Goal: Task Accomplishment & Management: Manage account settings

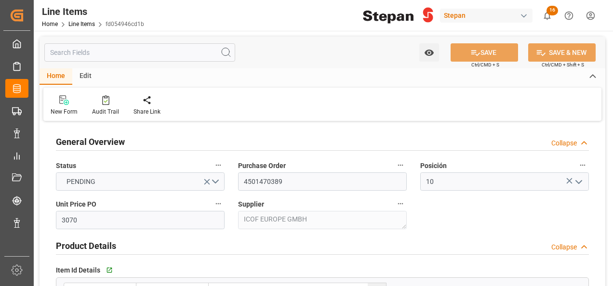
scroll to position [241, 0]
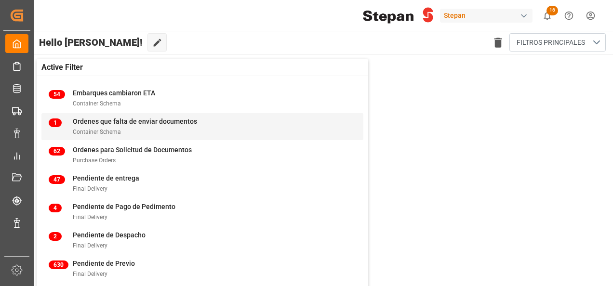
click at [100, 122] on span "Ordenes que falta de enviar documentos" at bounding box center [135, 122] width 124 height 8
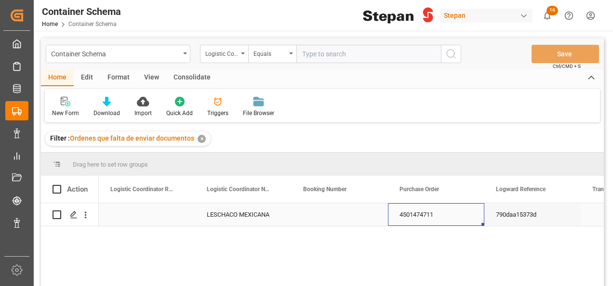
drag, startPoint x: 388, startPoint y: 216, endPoint x: 439, endPoint y: 217, distance: 51.1
click at [439, 217] on div "4501474711" at bounding box center [436, 214] width 96 height 23
click at [74, 215] on icon "Press SPACE to select this row." at bounding box center [74, 215] width 8 height 8
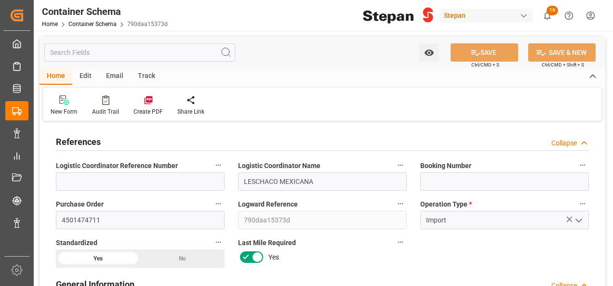
type input "0"
type input "1"
type input "25000"
type input "26455"
type input "COCTG"
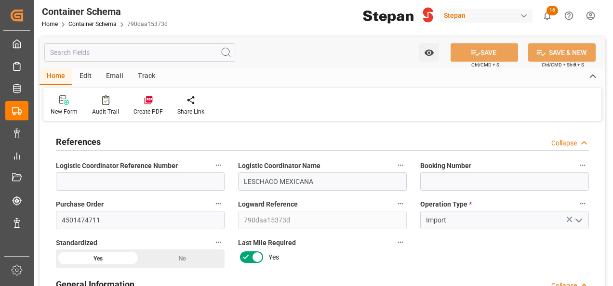
type input "MXVER"
type input "[DATE] 00:00"
type input "01-08-2025"
type input "09-08-2025 00:00"
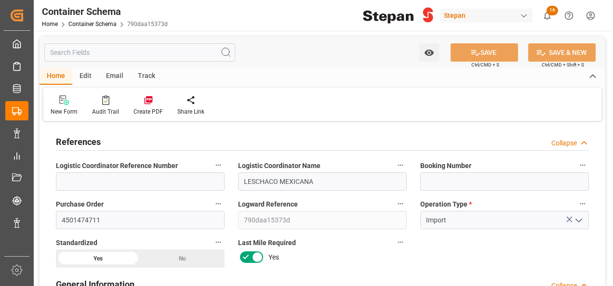
type input "09-08-2025 00:00"
type input "13-08-2025 00:00"
type input "01-08-2025"
type input "11-08-2025 06:12"
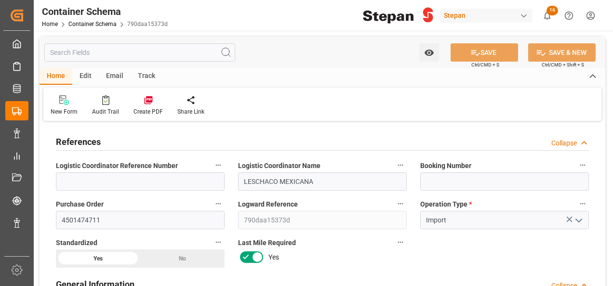
type input "01-08-2025 19:07"
type input "[DATE]"
drag, startPoint x: 103, startPoint y: 219, endPoint x: 54, endPoint y: 226, distance: 49.2
click at [54, 226] on div "Purchase Order 4501474711" at bounding box center [140, 213] width 182 height 39
click at [437, 179] on input at bounding box center [504, 181] width 169 height 18
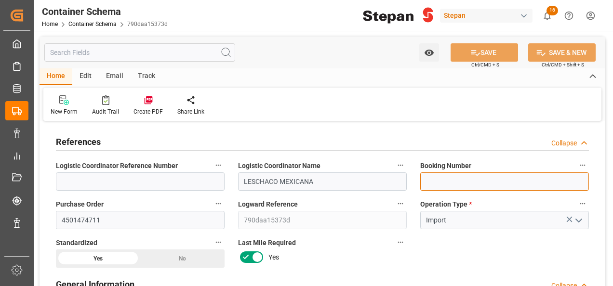
paste input "1068178936"
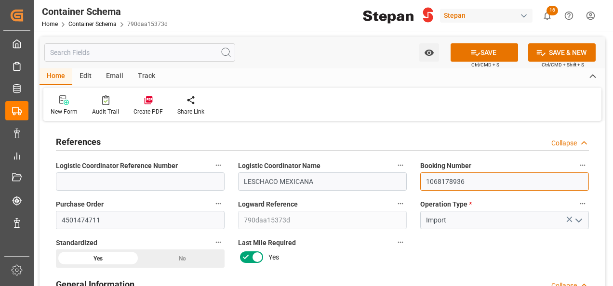
type input "1068178936"
click at [337, 198] on label "Logward Reference" at bounding box center [322, 203] width 169 height 13
click at [394, 198] on button "Logward Reference" at bounding box center [400, 203] width 13 height 13
click at [485, 254] on div at bounding box center [306, 143] width 613 height 286
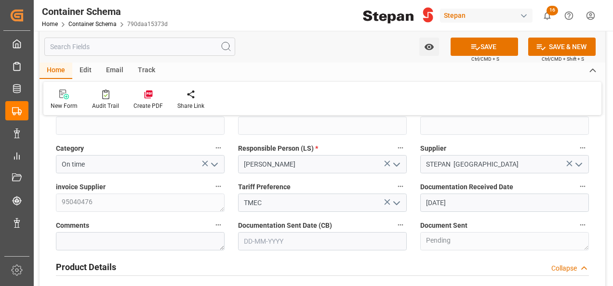
scroll to position [289, 0]
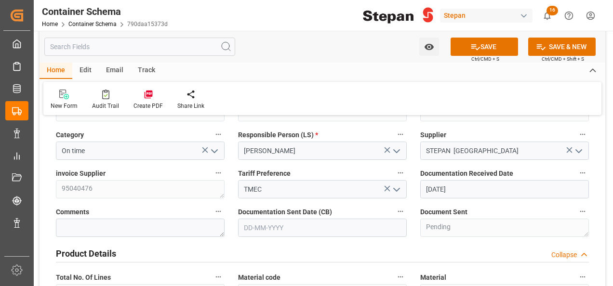
click at [470, 189] on input "01-08-2025" at bounding box center [504, 189] width 169 height 18
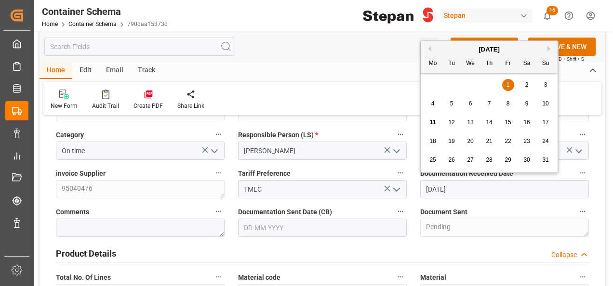
click at [291, 225] on input "text" at bounding box center [322, 228] width 169 height 18
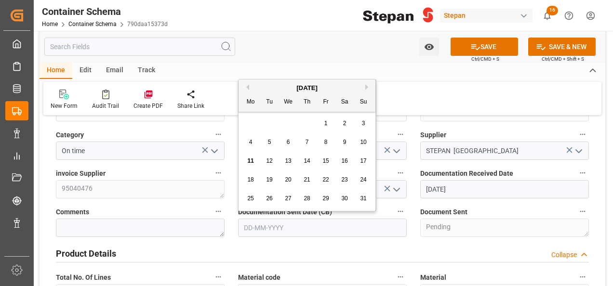
click at [267, 81] on div "August 2025 Mo Tu We Th Fr Sa Su" at bounding box center [306, 95] width 137 height 32
click at [249, 159] on span "11" at bounding box center [250, 161] width 6 height 7
type input "[DATE]"
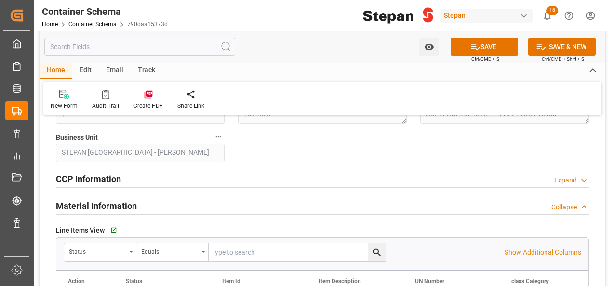
scroll to position [482, 0]
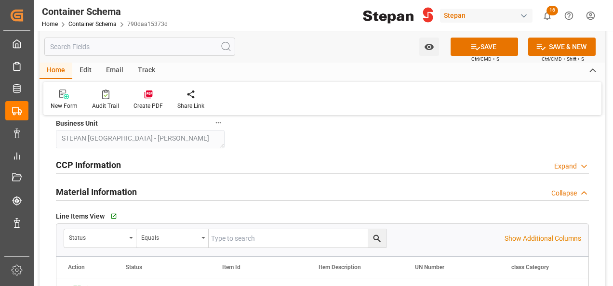
click at [575, 164] on div "Expand" at bounding box center [565, 166] width 23 height 10
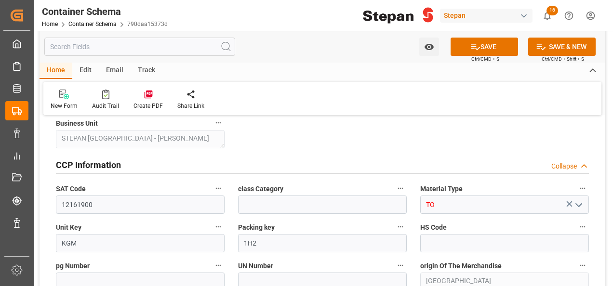
click at [585, 163] on icon at bounding box center [584, 166] width 10 height 10
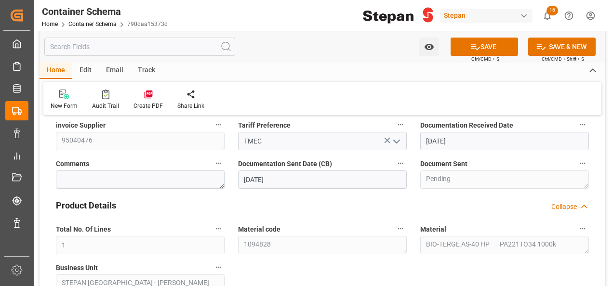
scroll to position [289, 0]
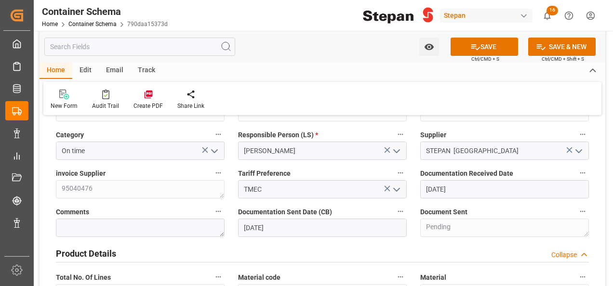
click at [486, 191] on input "01-08-2025" at bounding box center [504, 189] width 169 height 18
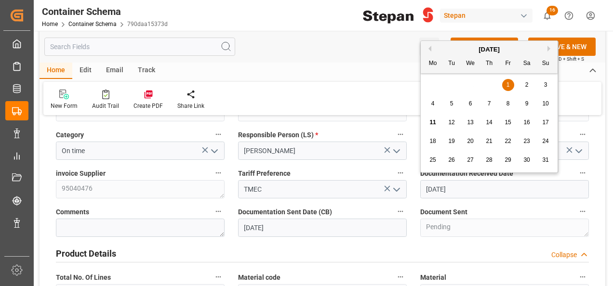
click at [471, 105] on span "6" at bounding box center [470, 103] width 3 height 7
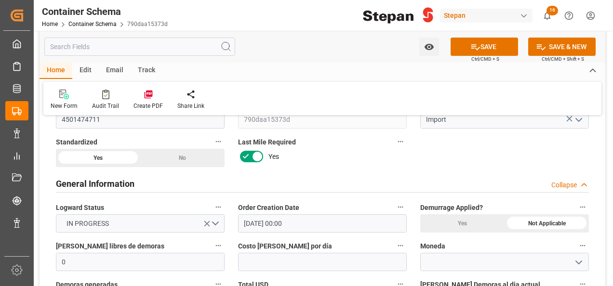
scroll to position [96, 0]
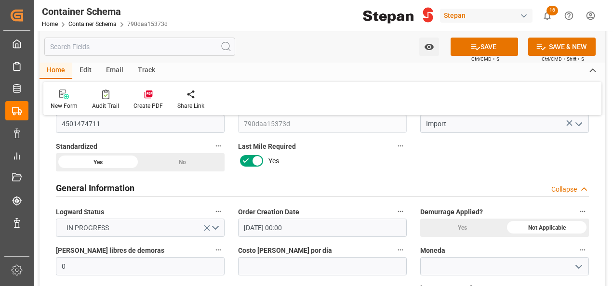
click at [400, 212] on icon "button" at bounding box center [400, 212] width 8 height 8
click at [369, 201] on div at bounding box center [306, 143] width 613 height 286
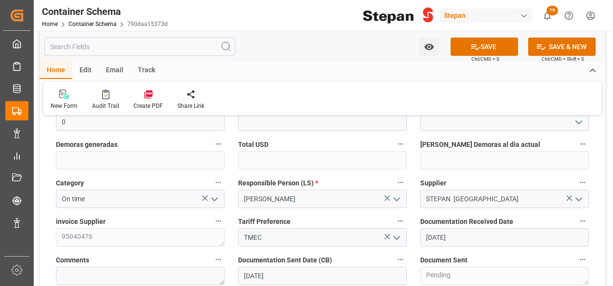
scroll to position [289, 0]
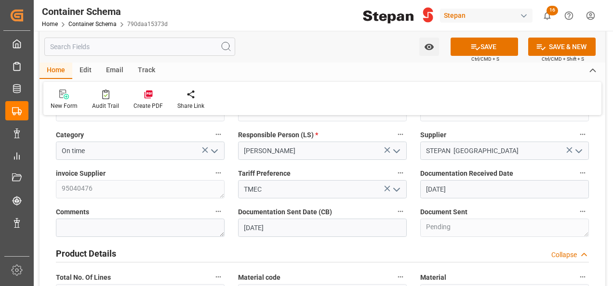
click at [470, 195] on input "06-08-2025" at bounding box center [504, 189] width 169 height 18
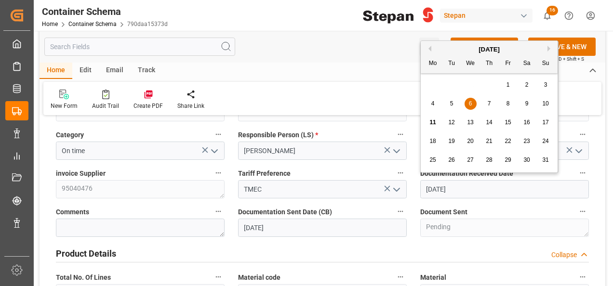
click at [504, 85] on div "1" at bounding box center [508, 85] width 12 height 12
type input "01-08-2025"
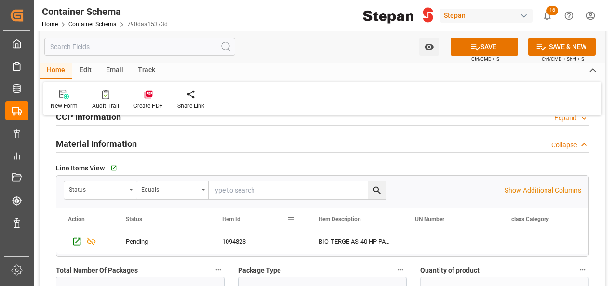
scroll to position [578, 0]
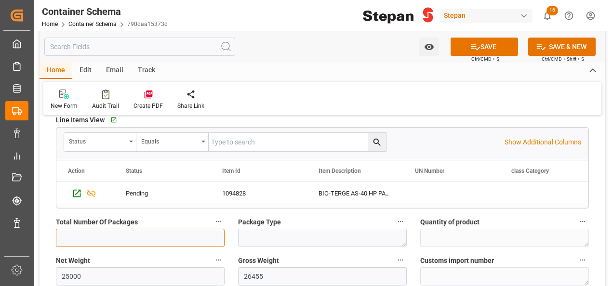
click at [116, 243] on input "text" at bounding box center [140, 238] width 169 height 18
type input "25"
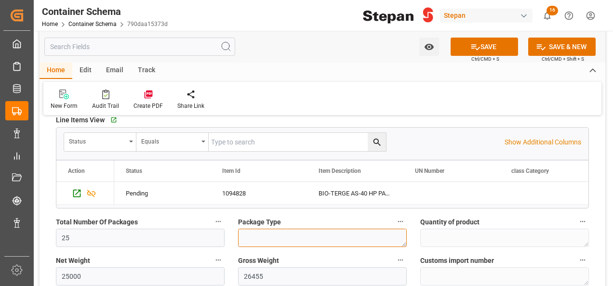
drag, startPoint x: 269, startPoint y: 228, endPoint x: 271, endPoint y: 238, distance: 10.3
click at [269, 229] on textarea at bounding box center [322, 238] width 169 height 18
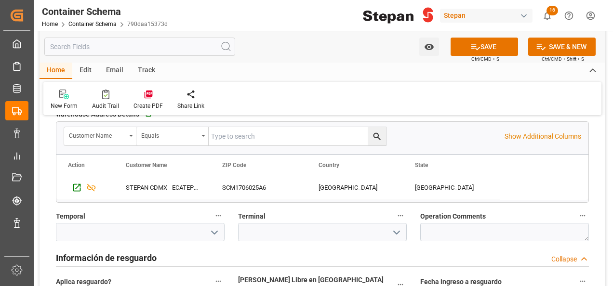
scroll to position [915, 0]
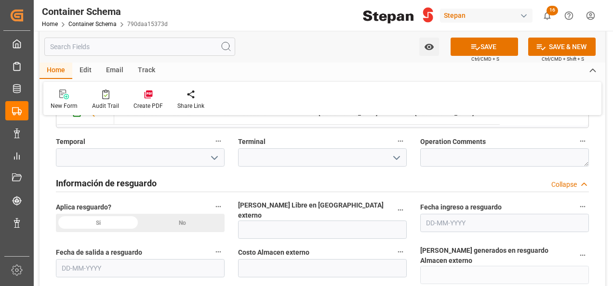
type textarea "IBC"
click at [268, 221] on input "text" at bounding box center [322, 230] width 169 height 18
type input "12"
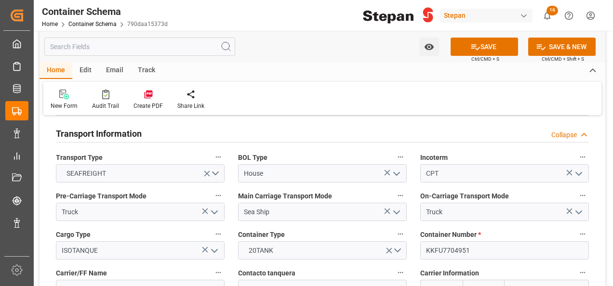
scroll to position [1204, 0]
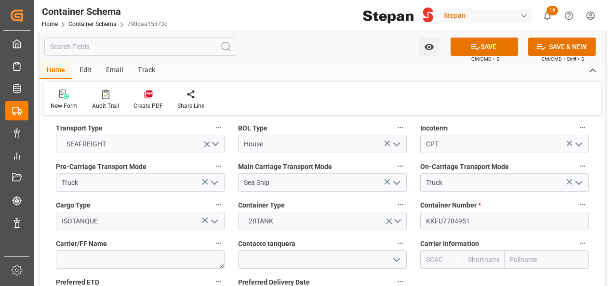
click at [524, 250] on input "text" at bounding box center [546, 259] width 84 height 18
click at [491, 250] on input "text" at bounding box center [483, 259] width 42 height 18
drag, startPoint x: 482, startPoint y: 240, endPoint x: 431, endPoint y: 244, distance: 51.7
click at [431, 250] on div "HAPA Hapag Lloyd" at bounding box center [504, 259] width 169 height 18
type input "A"
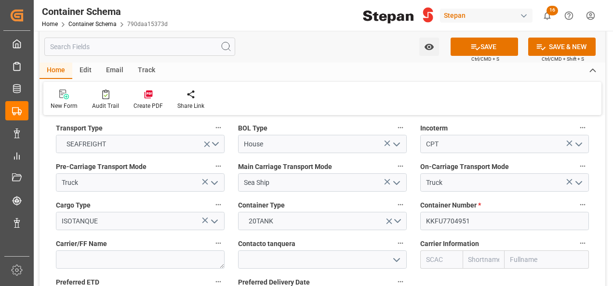
click at [529, 250] on input "text" at bounding box center [546, 259] width 84 height 18
type input "HAPAG"
click at [529, 277] on b "Hapag Lloyd Aktiengesellschaft" at bounding box center [540, 291] width 58 height 28
type input "HLCU"
type input "Hapag Lloyd"
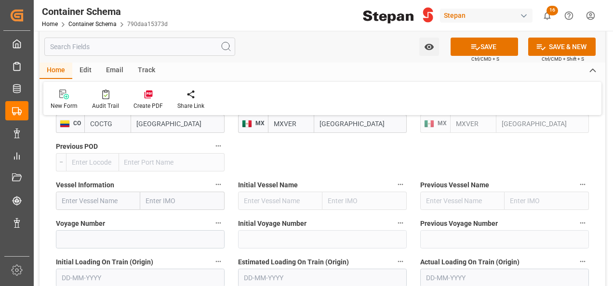
scroll to position [1397, 0]
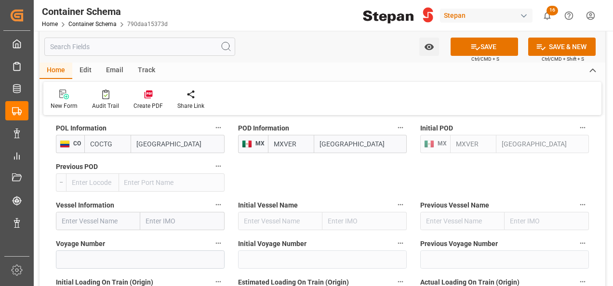
type input "Hapag Lloyd Aktiengesellschaft"
click at [96, 212] on input "text" at bounding box center [98, 221] width 84 height 18
paste input "LE HAVRE EXPRESS"
type input "LE HAVRE EXPRESS"
click at [116, 238] on b "LE HAVRE EXPRESS" at bounding box center [92, 242] width 61 height 8
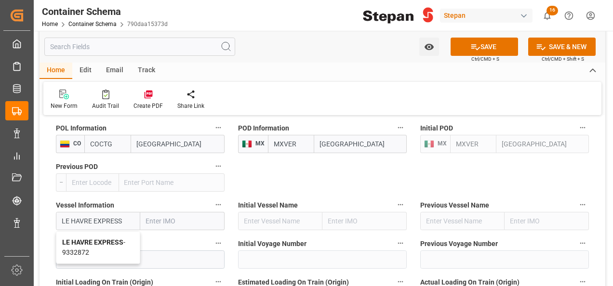
type input "9332872"
type input "LE HAVRE EXPRESS"
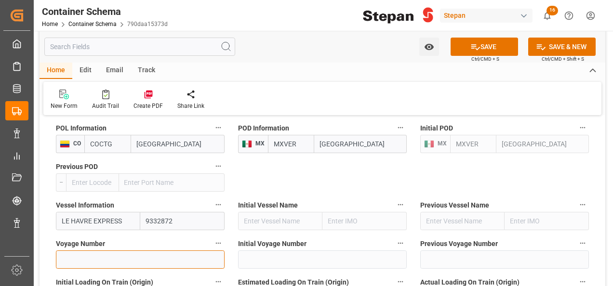
click at [86, 250] on input at bounding box center [140, 259] width 169 height 18
paste input "2523N"
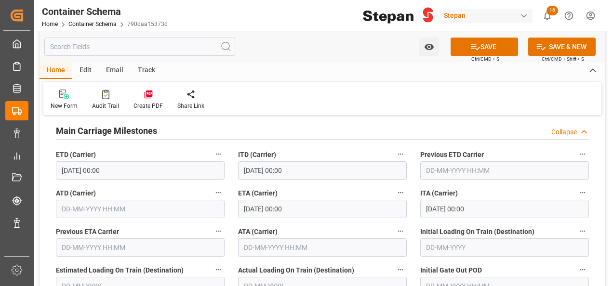
scroll to position [1638, 0]
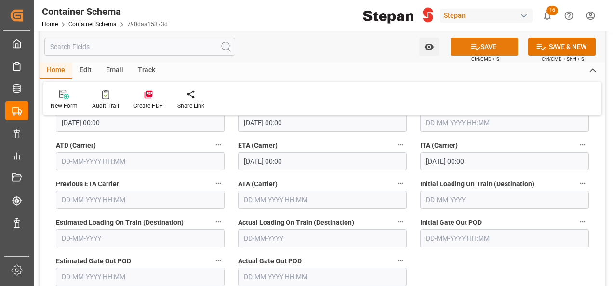
type input "2523N"
click at [491, 50] on button "SAVE" at bounding box center [483, 47] width 67 height 18
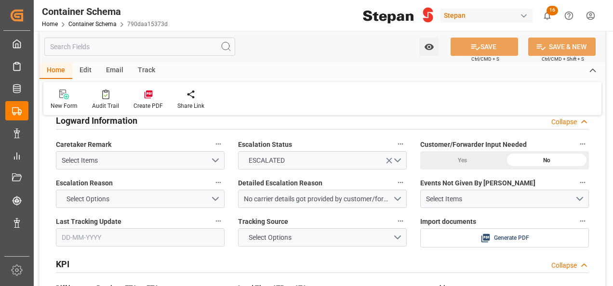
scroll to position [1975, 0]
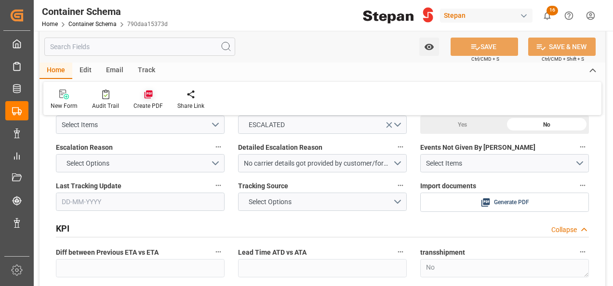
click at [148, 96] on icon at bounding box center [148, 95] width 8 height 8
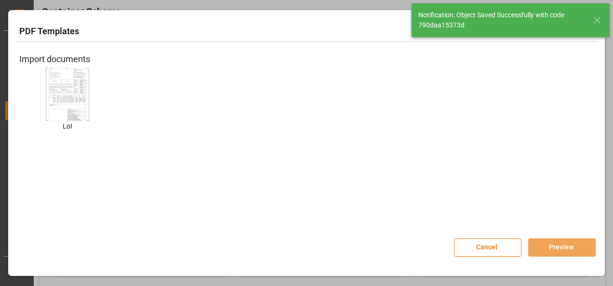
type textarea "Documents Sent"
type textarea "25 IBC"
type input "LE HAVRE EXPRESS"
type input "9332872"
type input "2523N"
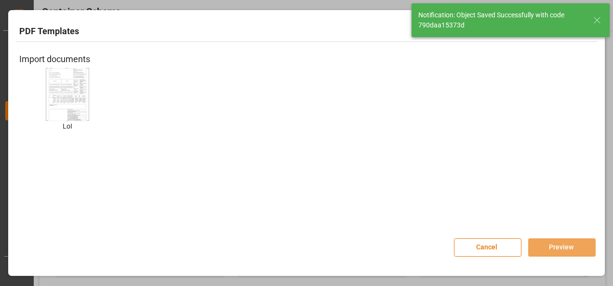
type input "0"
type input "11-08-2025 17:12"
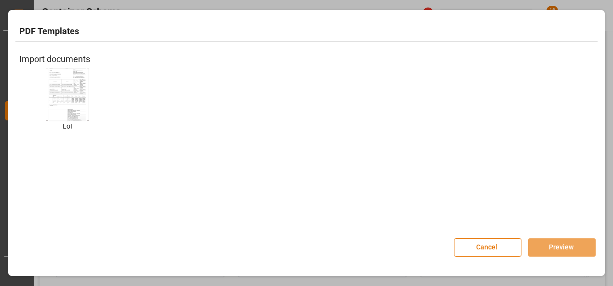
click at [66, 103] on img at bounding box center [67, 94] width 39 height 54
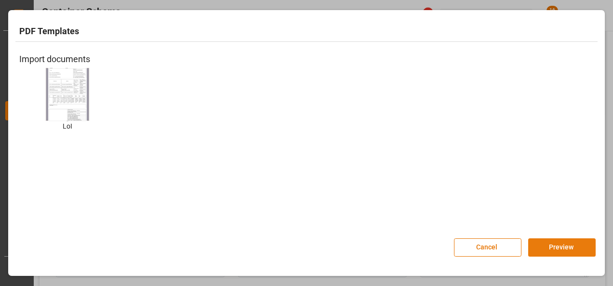
click at [566, 249] on button "Preview" at bounding box center [561, 247] width 67 height 18
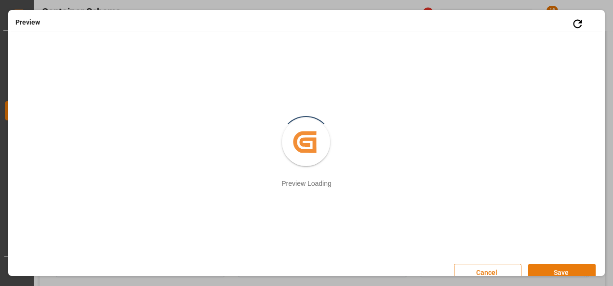
click at [557, 270] on button "Save" at bounding box center [561, 273] width 67 height 18
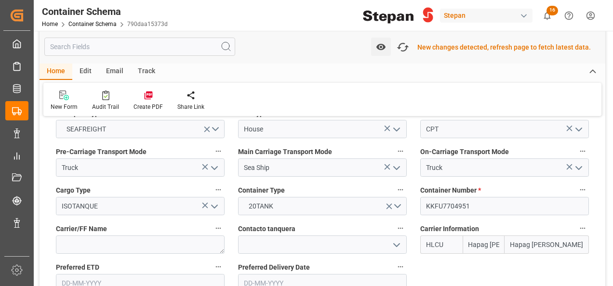
scroll to position [1205, 0]
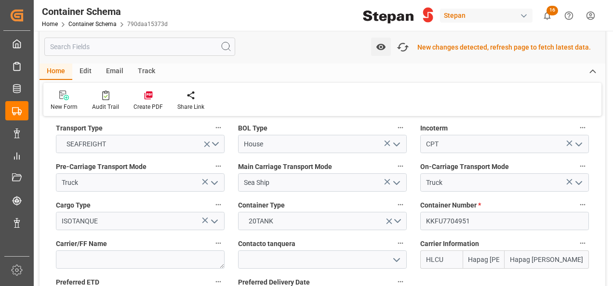
click at [212, 220] on polyline "open menu" at bounding box center [214, 221] width 6 height 3
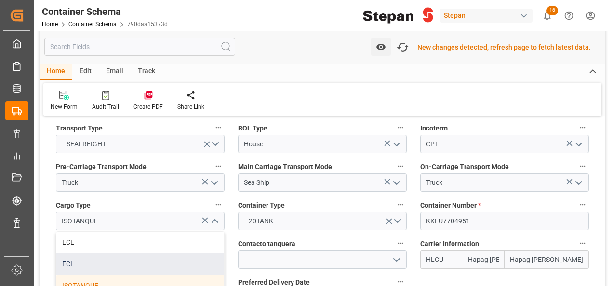
click at [74, 253] on div "FCL" at bounding box center [140, 264] width 168 height 22
type input "FCL"
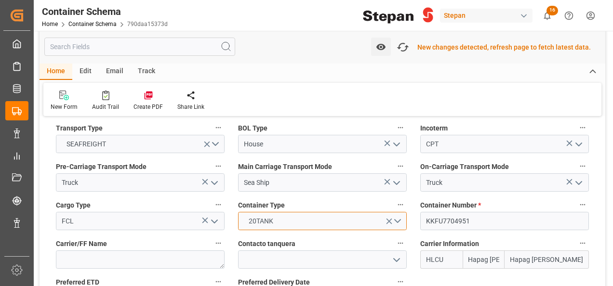
click at [396, 212] on button "20TANK" at bounding box center [322, 221] width 169 height 18
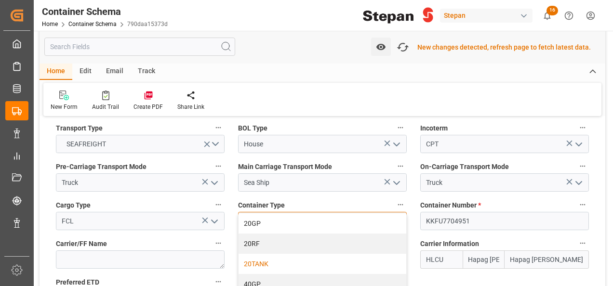
scroll to position [48, 0]
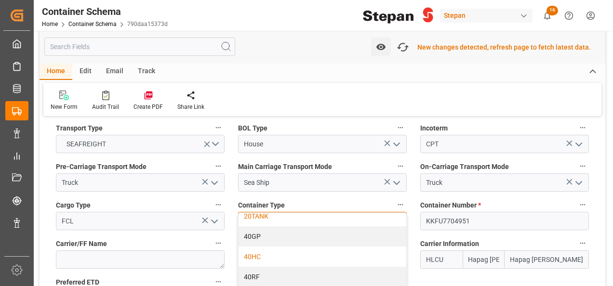
click at [258, 247] on div "40HC" at bounding box center [322, 257] width 168 height 20
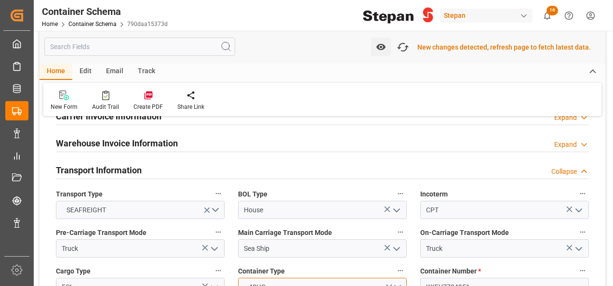
scroll to position [1061, 0]
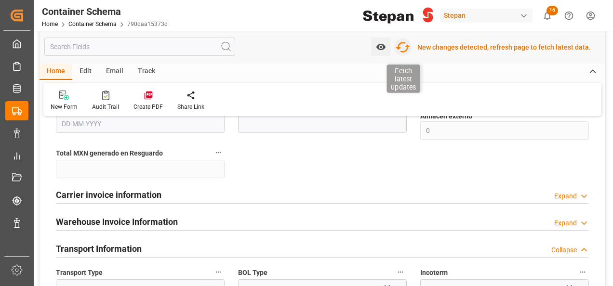
click at [406, 46] on icon "button" at bounding box center [402, 46] width 15 height 15
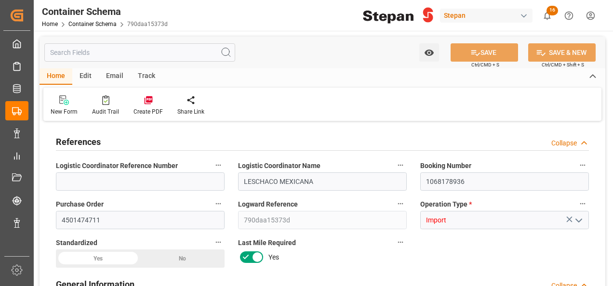
type input "0"
type input "1"
type input "25"
type input "25000"
type input "26455"
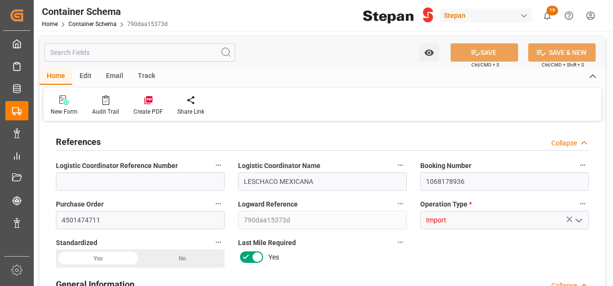
type input "12"
type input "0"
type input "Hapag Lloyd"
type input "Hapag Lloyd Aktiengesellschaft"
type input "COCTG"
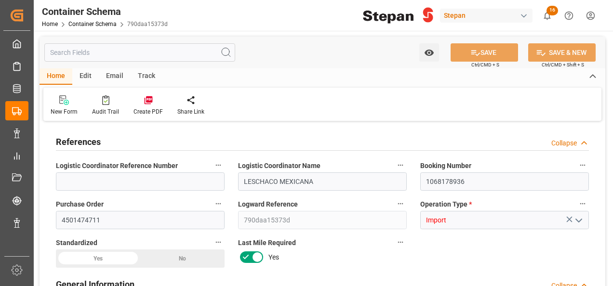
type input "MXVER"
type input "9332872"
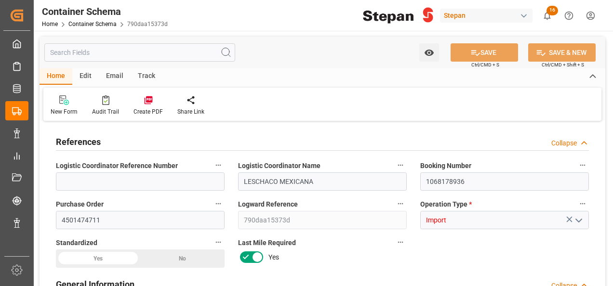
type input "9332872"
type input "0"
type input "[DATE] 00:00"
type input "01-08-2025"
type input "[DATE]"
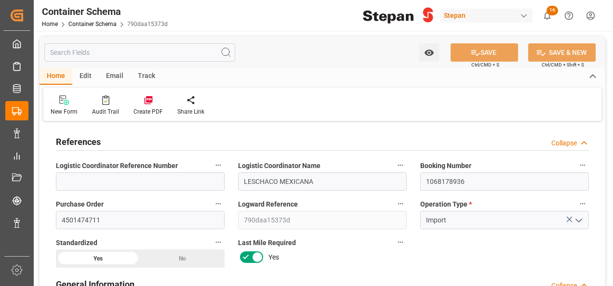
type input "09-08-2025 00:00"
type input "13-08-2025 00:00"
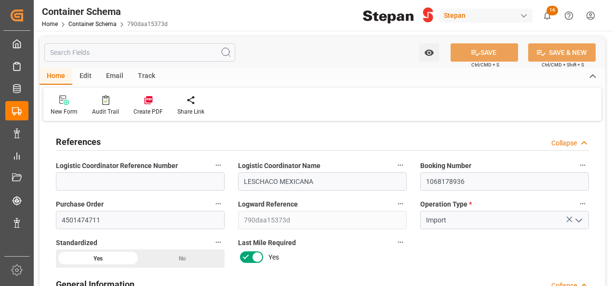
type input "13-08-2025 00:00"
type input "[DATE]"
type input "11-08-2025 17:14"
type input "01-08-2025 19:07"
type input "[DATE]"
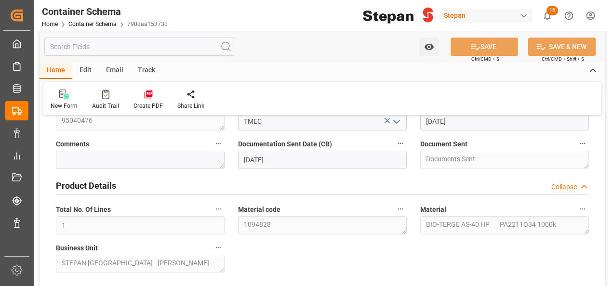
scroll to position [289, 0]
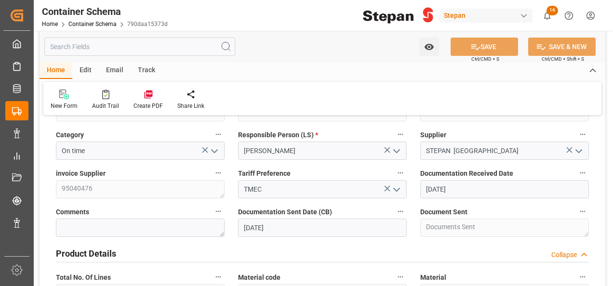
click at [398, 188] on icon "open menu" at bounding box center [397, 190] width 12 height 12
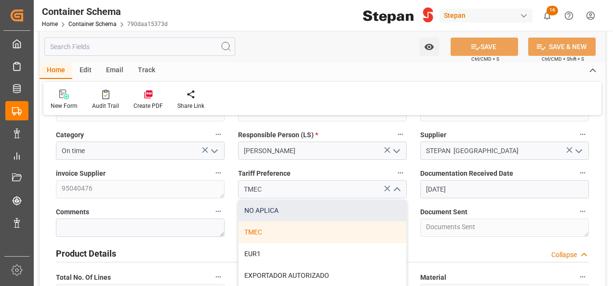
click at [253, 207] on div "NO APLICA" at bounding box center [322, 211] width 168 height 22
type input "NO APLICA"
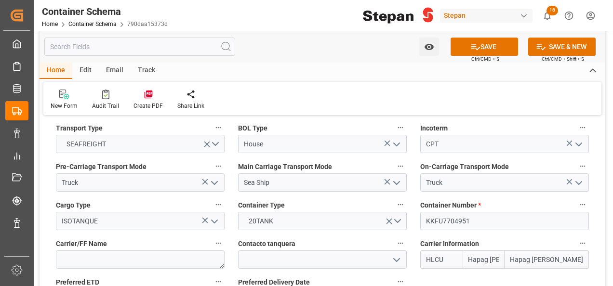
scroll to position [1252, 0]
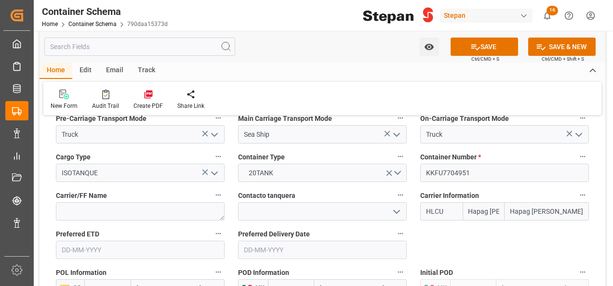
click at [210, 168] on icon "open menu" at bounding box center [215, 174] width 12 height 12
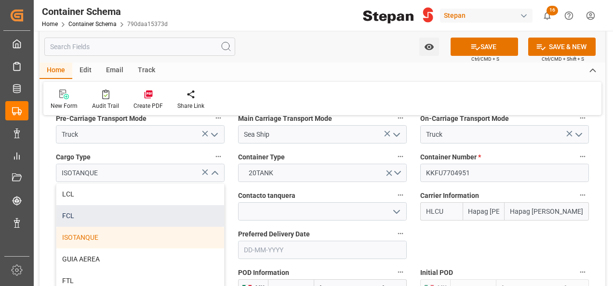
click at [73, 205] on div "FCL" at bounding box center [140, 216] width 168 height 22
type input "FCL"
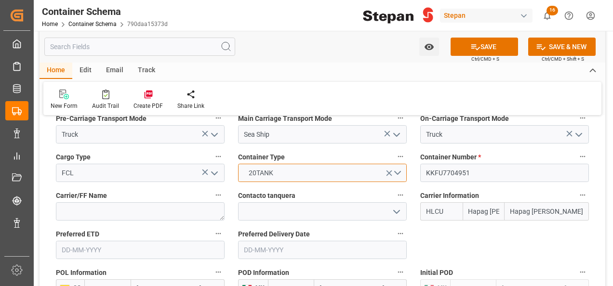
click at [397, 164] on button "20TANK" at bounding box center [322, 173] width 169 height 18
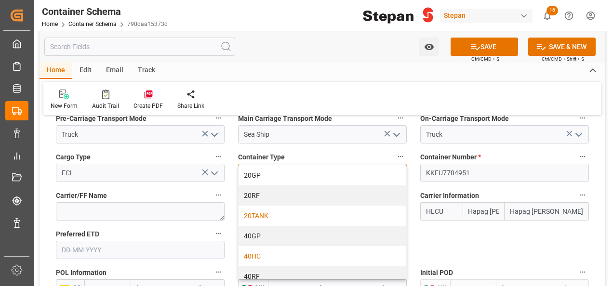
click at [249, 246] on div "40HC" at bounding box center [322, 256] width 168 height 20
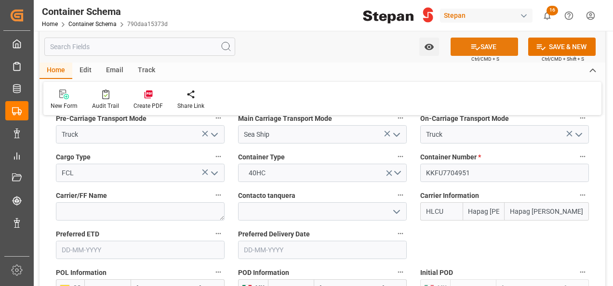
click at [488, 46] on button "SAVE" at bounding box center [483, 47] width 67 height 18
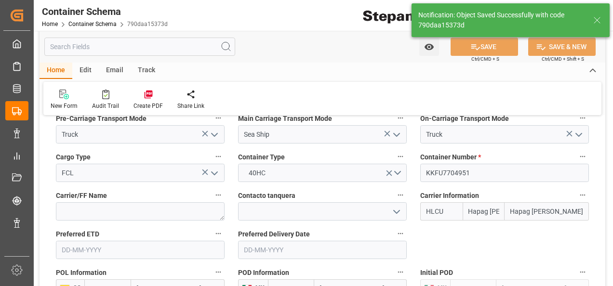
type input "11-08-2025 17:15"
click at [144, 92] on icon at bounding box center [148, 95] width 8 height 8
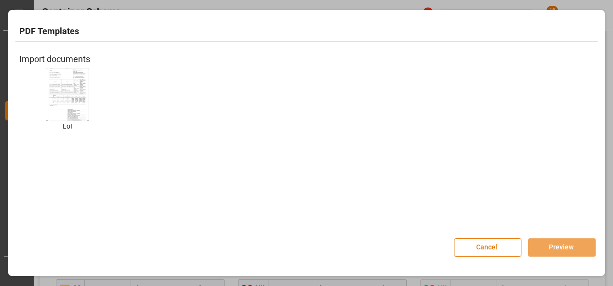
click at [66, 101] on img at bounding box center [67, 94] width 39 height 54
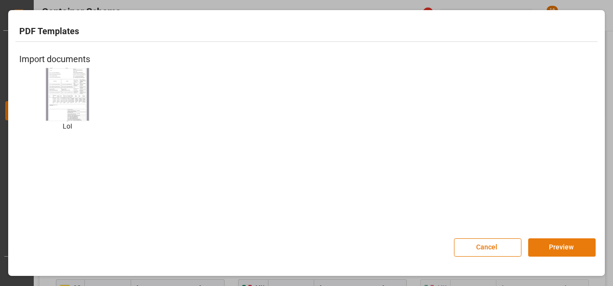
click at [551, 248] on button "Preview" at bounding box center [561, 247] width 67 height 18
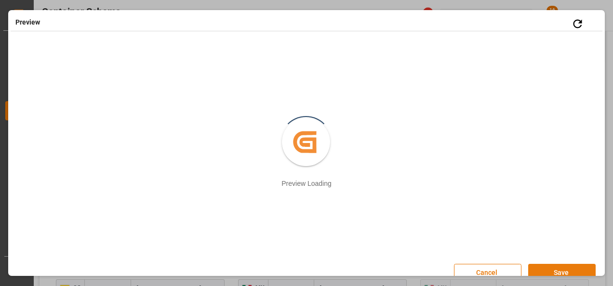
click at [562, 271] on button "Save" at bounding box center [561, 273] width 67 height 18
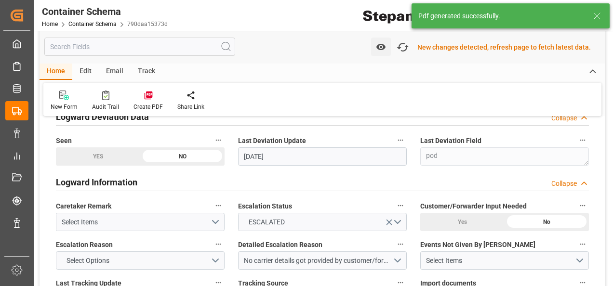
scroll to position [1976, 0]
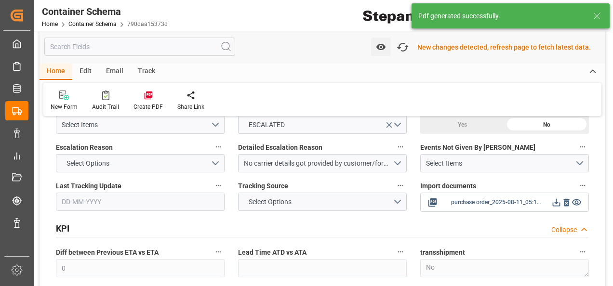
click at [554, 197] on icon at bounding box center [556, 202] width 10 height 10
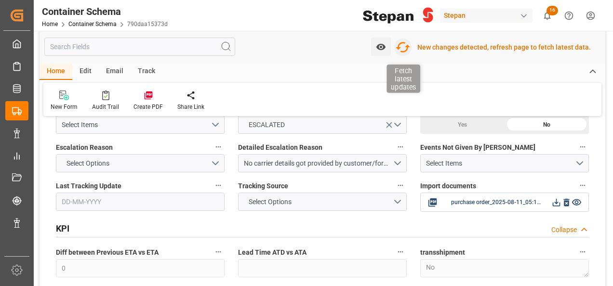
click at [409, 47] on icon "button" at bounding box center [402, 47] width 14 height 11
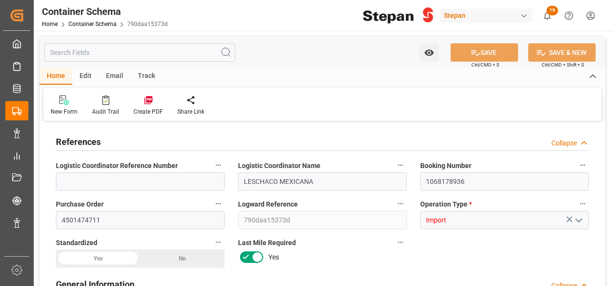
type input "0"
type input "1"
type input "25"
type input "25000"
type input "26455"
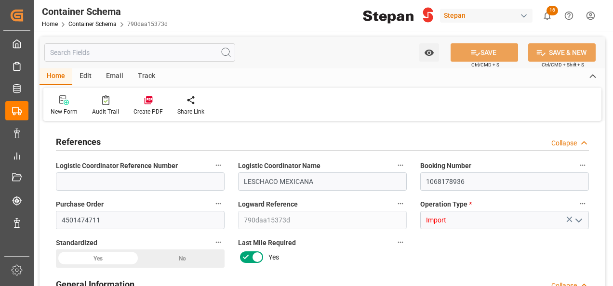
type input "12"
type input "0"
type input "Hapag Lloyd"
type input "Hapag Lloyd Aktiengesellschaft"
type input "COCTG"
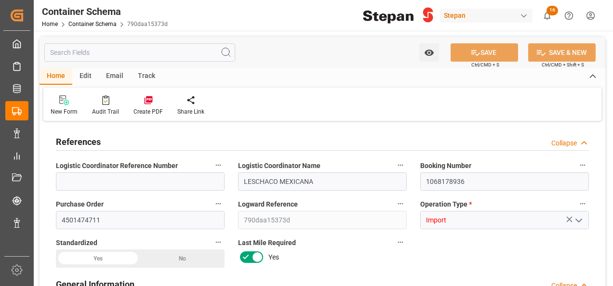
type input "MXVER"
type input "9332872"
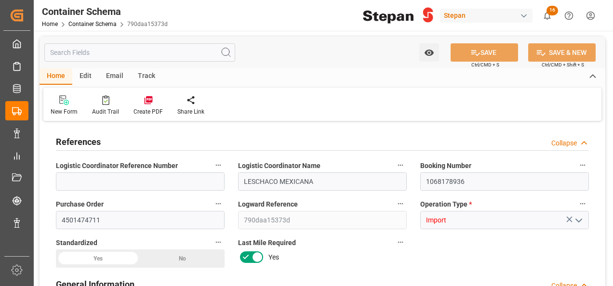
type input "9332872"
type input "0"
type input "[DATE] 00:00"
type input "01-08-2025"
type input "[DATE]"
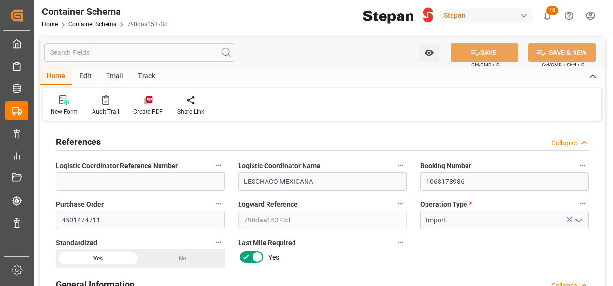
type input "09-08-2025 00:00"
type input "13-08-2025 00:00"
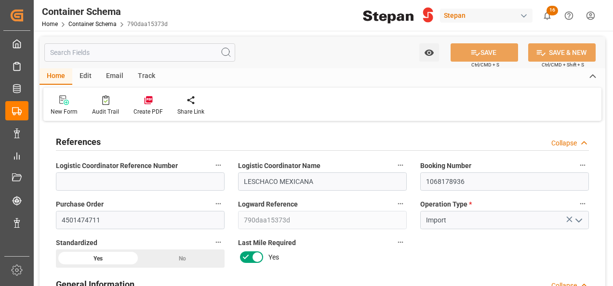
type input "13-08-2025 00:00"
type input "[DATE]"
type input "11-08-2025 17:15"
type input "01-08-2025 19:07"
type input "[DATE]"
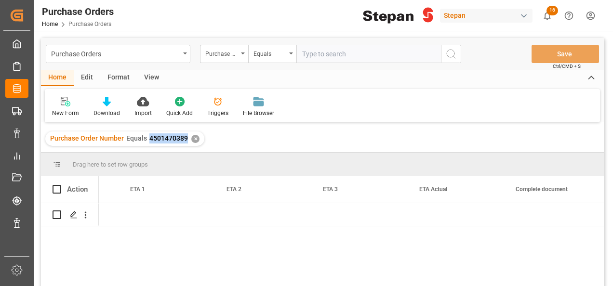
scroll to position [0, 1329]
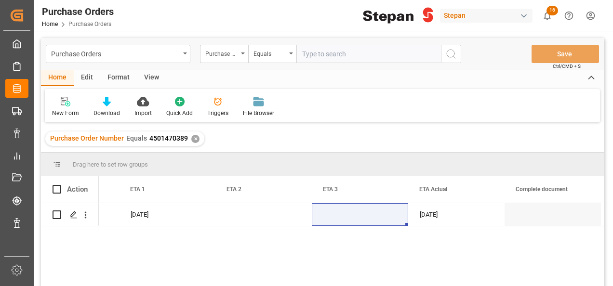
click at [194, 137] on div "✕" at bounding box center [195, 139] width 8 height 8
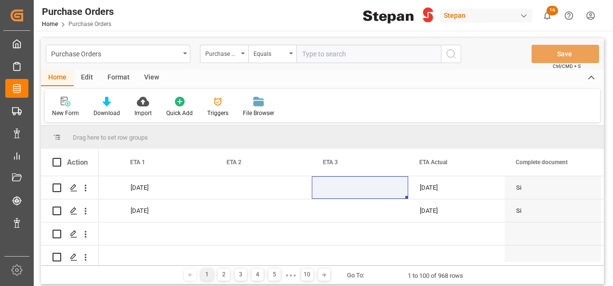
scroll to position [0, 1329]
click at [311, 52] on input "text" at bounding box center [368, 54] width 144 height 18
paste input "4501468583"
type input "4501468583"
click at [454, 51] on icon "search button" at bounding box center [451, 54] width 12 height 12
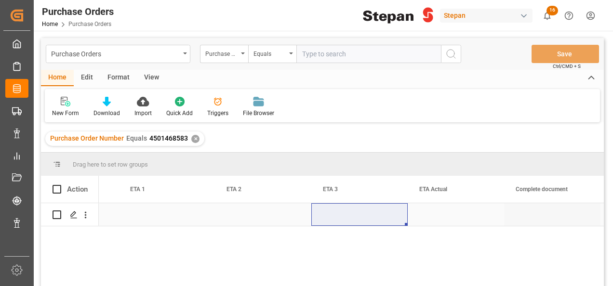
click at [366, 215] on div "Press SPACE to select this row." at bounding box center [359, 214] width 96 height 23
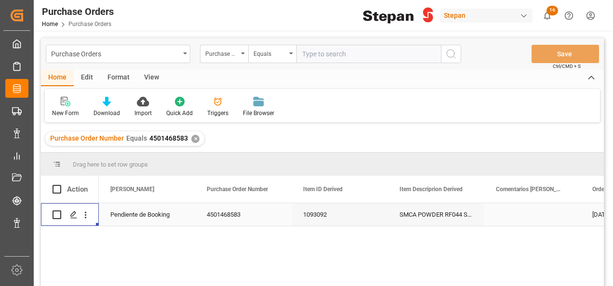
click at [169, 211] on div "Pendiente de Booking" at bounding box center [146, 215] width 73 height 22
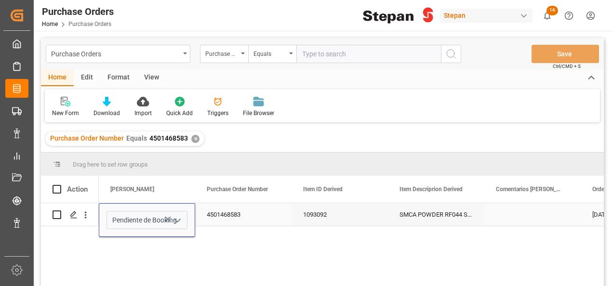
click at [169, 211] on button "Press SPACE to select this row." at bounding box center [168, 219] width 10 height 22
click at [175, 217] on icon "open menu" at bounding box center [177, 221] width 12 height 12
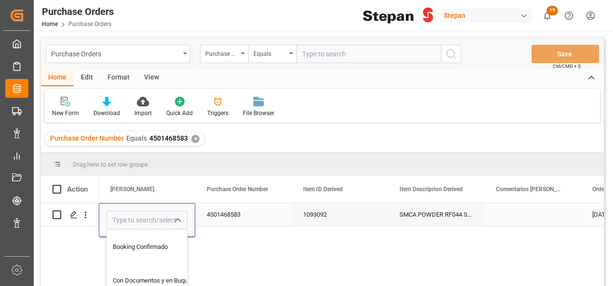
scroll to position [48, 0]
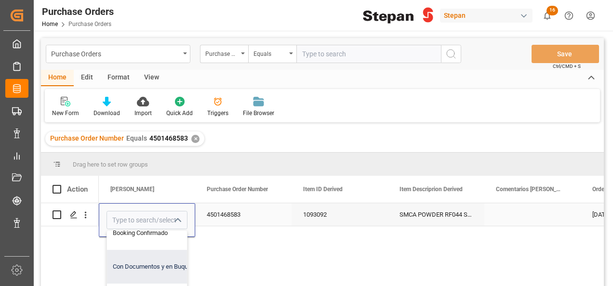
click at [129, 262] on div "Con Documentos y en Buque" at bounding box center [156, 267] width 99 height 34
type input "Con Documentos y en Buque"
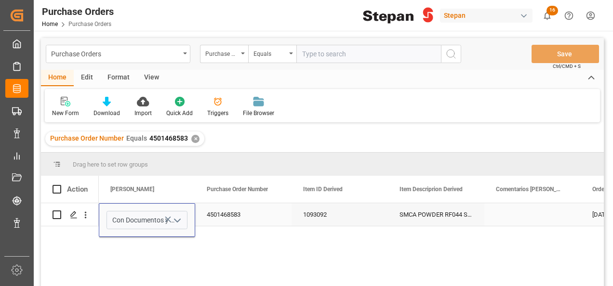
click at [232, 218] on div "4501468583" at bounding box center [243, 214] width 96 height 23
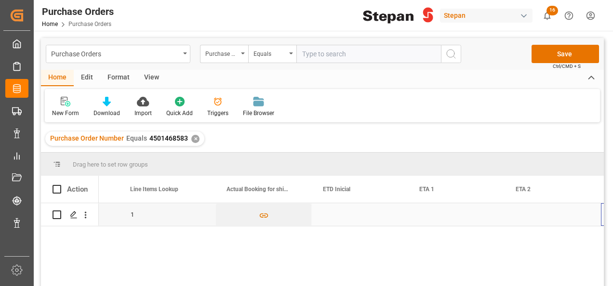
scroll to position [0, 1039]
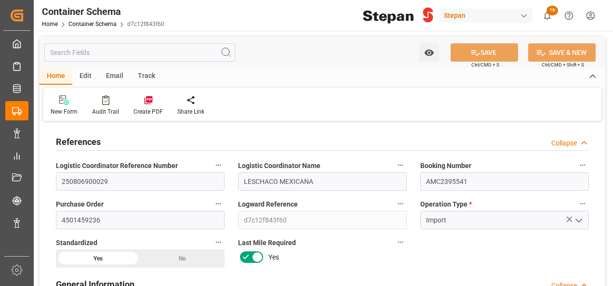
scroll to position [1589, 0]
